Goal: Information Seeking & Learning: Learn about a topic

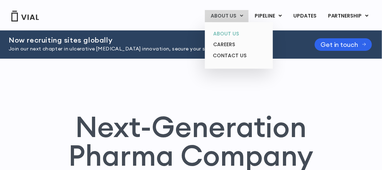
click at [232, 33] on link "ABOUT US" at bounding box center [238, 33] width 63 height 11
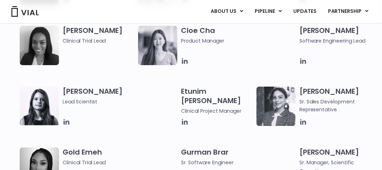
scroll to position [679, 0]
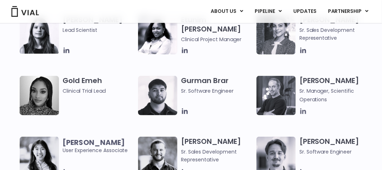
click at [305, 111] on icon at bounding box center [303, 111] width 6 height 6
click at [309, 9] on link "UPDATES" at bounding box center [305, 11] width 34 height 12
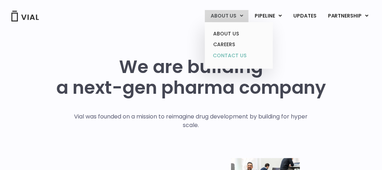
click at [235, 56] on link "CONTACT US" at bounding box center [238, 55] width 63 height 11
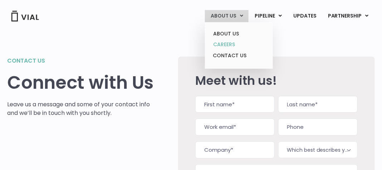
click at [227, 43] on link "CAREERS" at bounding box center [238, 44] width 63 height 11
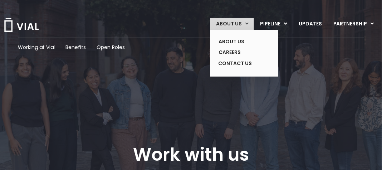
click at [229, 20] on link "ABOUT US" at bounding box center [232, 24] width 44 height 12
click at [228, 39] on link "ABOUT US" at bounding box center [239, 41] width 52 height 11
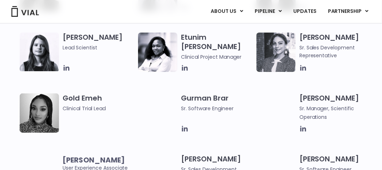
scroll to position [647, 0]
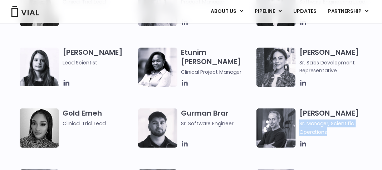
drag, startPoint x: 329, startPoint y: 133, endPoint x: 300, endPoint y: 124, distance: 30.9
click at [300, 124] on span "Sr. Manager, Scientific Operations" at bounding box center [335, 127] width 72 height 16
copy span "Sr. Manager, Scientific Operations"
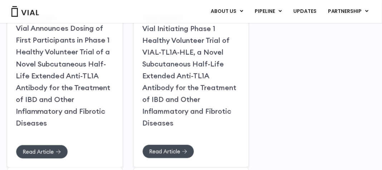
scroll to position [143, 0]
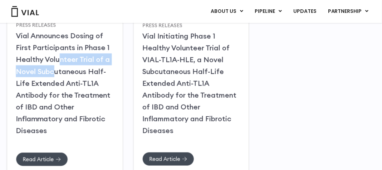
click at [51, 75] on h2 "Vial Announces Dosing of First Participants in Phase 1 Healthy Volunteer Trial …" at bounding box center [65, 83] width 98 height 107
click at [39, 156] on span "Read Article" at bounding box center [38, 158] width 31 height 5
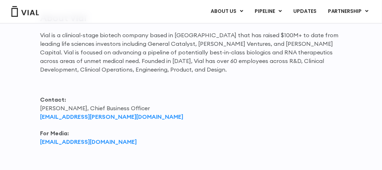
scroll to position [1013, 0]
